Goal: Task Accomplishment & Management: Complete application form

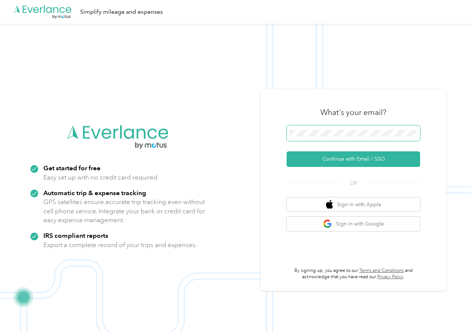
click at [299, 125] on span at bounding box center [354, 133] width 134 height 16
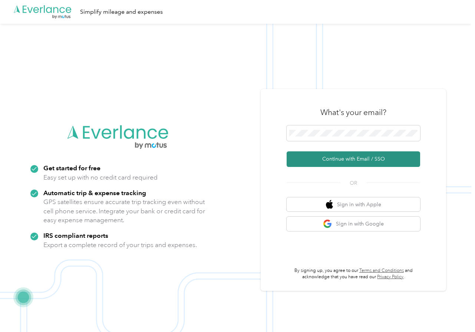
click at [342, 164] on button "Continue with Email / SSO" at bounding box center [354, 159] width 134 height 16
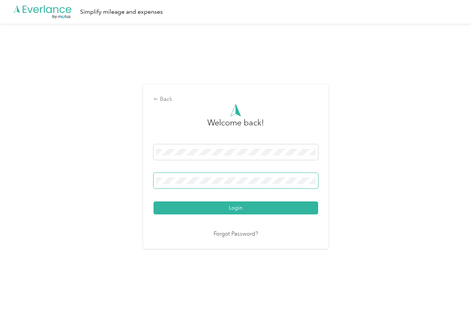
click at [154, 201] on button "Login" at bounding box center [236, 207] width 165 height 13
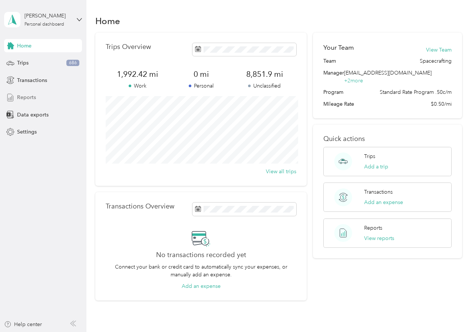
click at [40, 97] on div "Reports" at bounding box center [43, 97] width 78 height 13
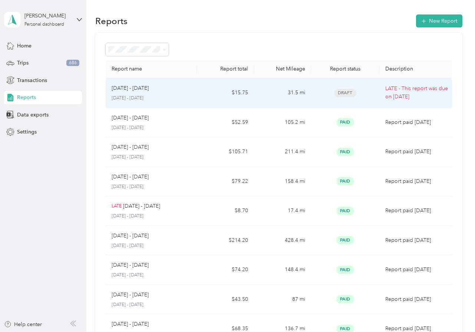
click at [207, 92] on td "$15.75" at bounding box center [225, 93] width 57 height 30
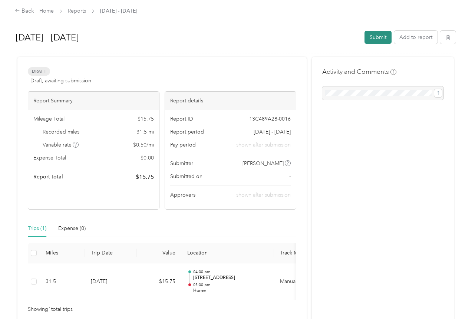
click at [375, 42] on button "Submit" at bounding box center [378, 37] width 27 height 13
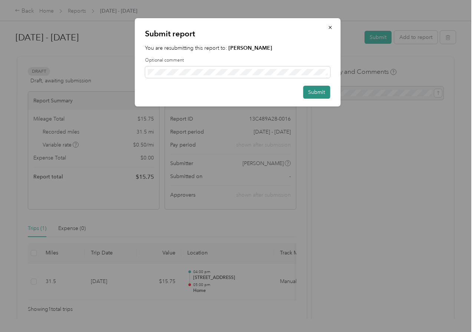
click at [316, 90] on button "Submit" at bounding box center [316, 92] width 27 height 13
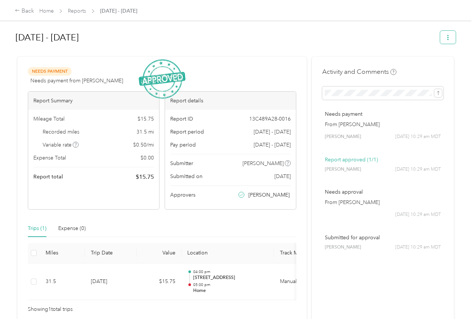
click at [446, 34] on button "button" at bounding box center [448, 37] width 16 height 13
click at [437, 62] on span "Download" at bounding box center [430, 64] width 24 height 8
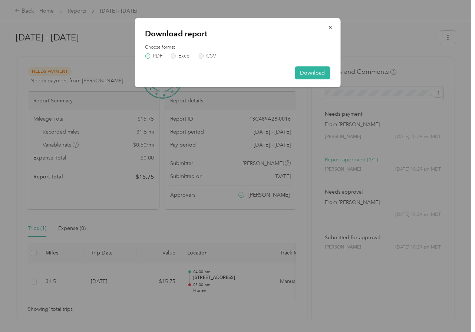
click at [154, 56] on label "PDF" at bounding box center [154, 55] width 18 height 5
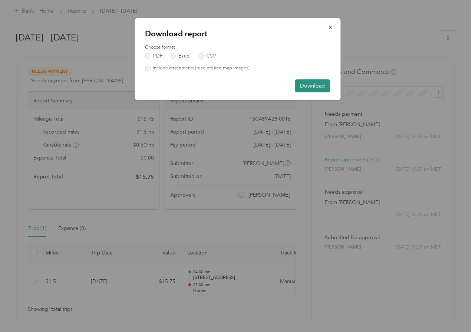
click at [324, 85] on button "Download" at bounding box center [312, 85] width 35 height 13
